Goal: Task Accomplishment & Management: Use online tool/utility

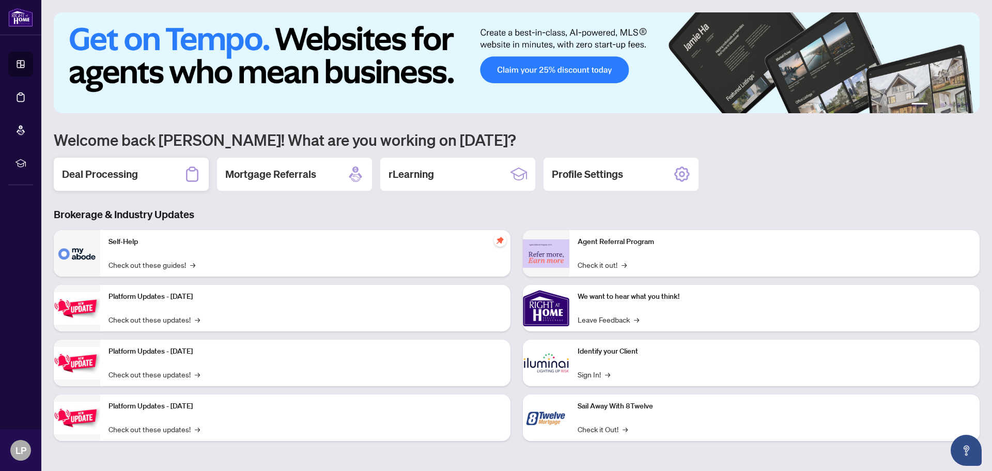
click at [115, 175] on h2 "Deal Processing" at bounding box center [100, 174] width 76 height 14
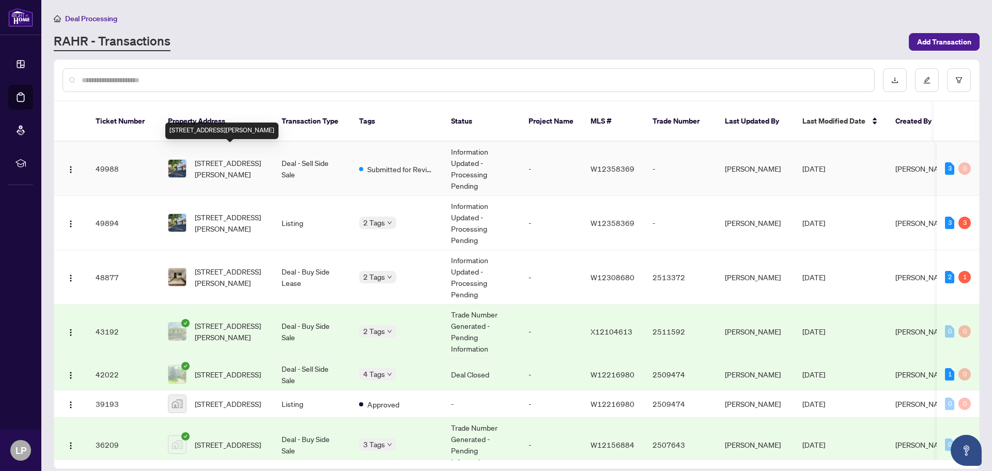
click at [226, 162] on span "[STREET_ADDRESS][PERSON_NAME]" at bounding box center [230, 168] width 70 height 23
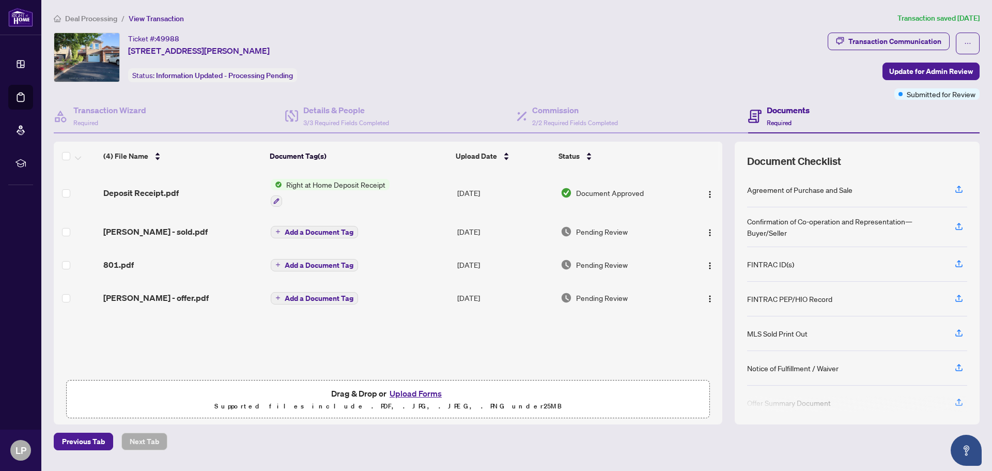
click at [306, 187] on span "Right at Home Deposit Receipt" at bounding box center [335, 184] width 107 height 11
click at [125, 191] on span "Deposit Receipt.pdf" at bounding box center [140, 193] width 75 height 12
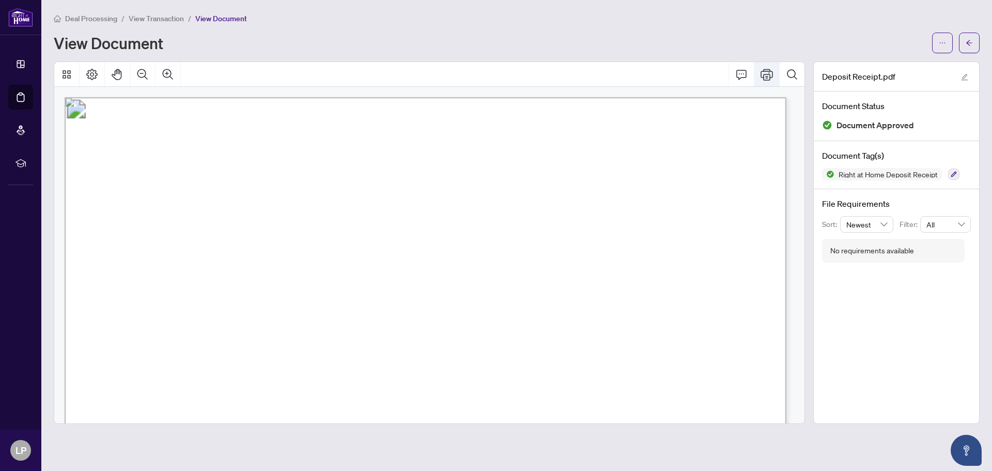
click at [765, 75] on icon "Print" at bounding box center [767, 74] width 12 height 12
